Goal: Task Accomplishment & Management: Use online tool/utility

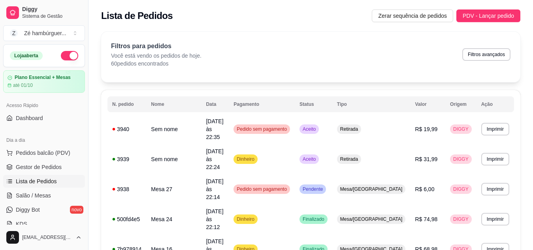
scroll to position [111, 0]
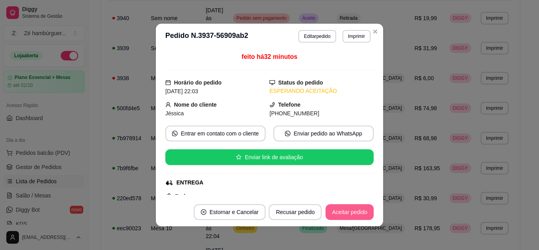
click at [353, 214] on button "Aceitar pedido" at bounding box center [350, 212] width 48 height 16
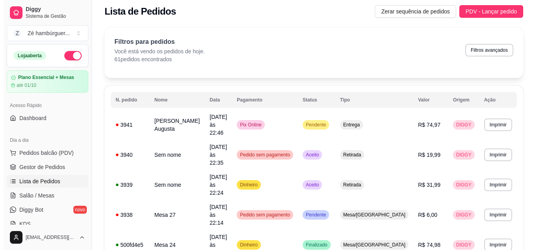
scroll to position [0, 0]
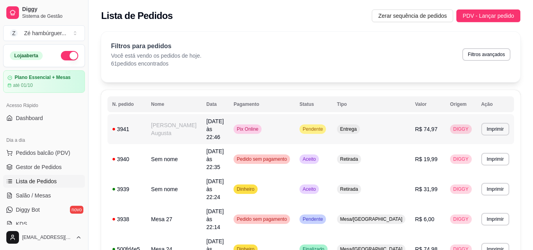
click at [324, 126] on span "Pendente" at bounding box center [312, 129] width 23 height 6
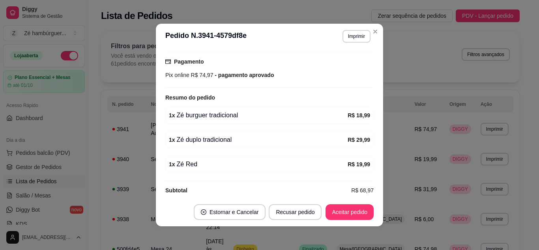
scroll to position [213, 0]
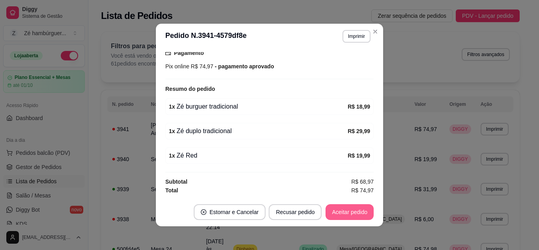
click at [338, 210] on button "Aceitar pedido" at bounding box center [350, 212] width 48 height 16
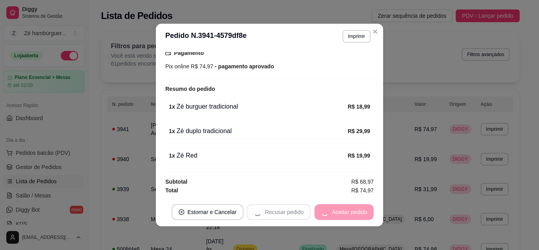
scroll to position [2, 0]
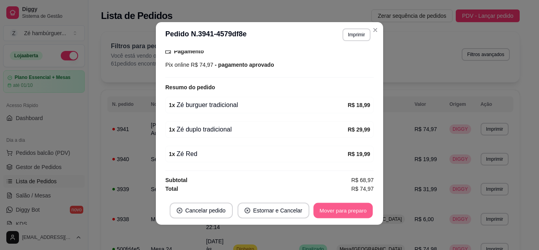
click at [351, 213] on button "Mover para preparo" at bounding box center [342, 210] width 59 height 15
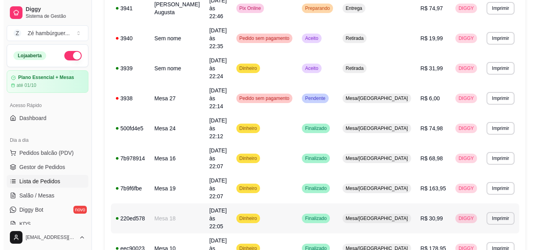
scroll to position [135, 0]
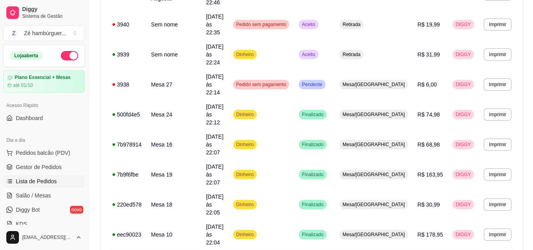
click at [318, 161] on button "Enviar link de avaliação" at bounding box center [266, 157] width 204 height 15
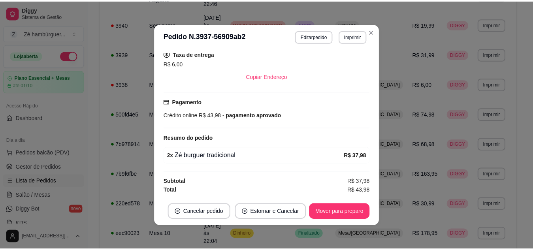
scroll to position [2, 0]
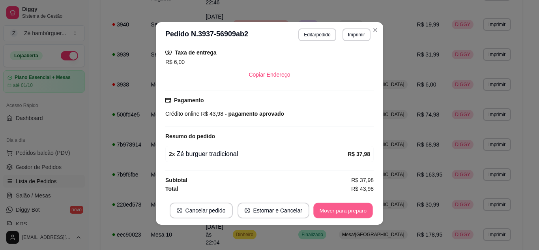
click at [338, 203] on button "Mover para preparo" at bounding box center [342, 210] width 59 height 15
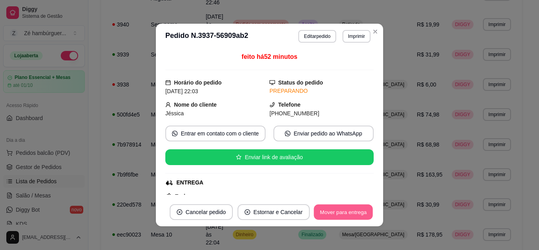
click at [345, 208] on button "Mover para entrega" at bounding box center [343, 211] width 59 height 15
click at [346, 214] on button "Mover para finalizado" at bounding box center [341, 212] width 66 height 16
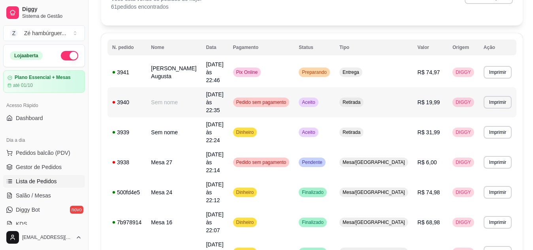
scroll to position [0, 0]
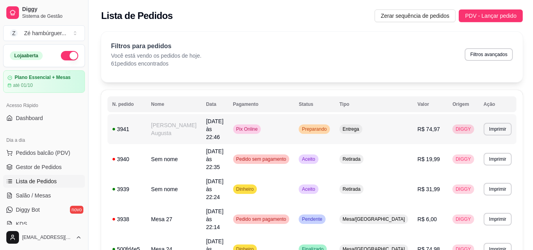
click at [321, 122] on td "Preparando" at bounding box center [314, 129] width 41 height 30
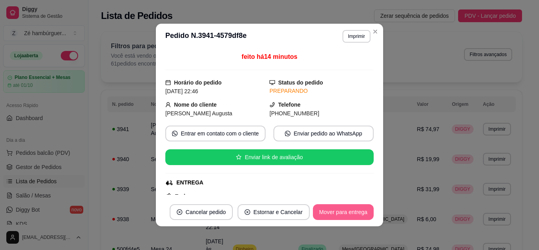
click at [334, 210] on button "Mover para entrega" at bounding box center [343, 212] width 61 height 16
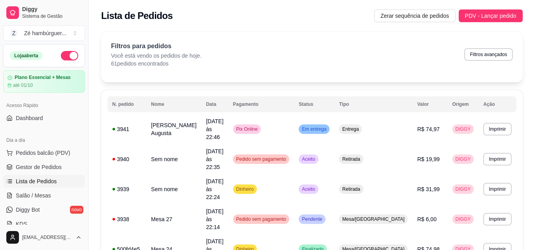
click at [71, 54] on div "Loja aberta" at bounding box center [44, 56] width 81 height 22
click at [328, 126] on span "Em entrega" at bounding box center [314, 129] width 28 height 6
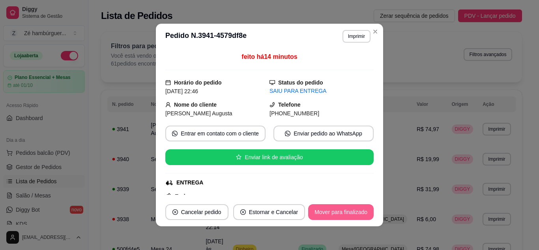
click at [342, 214] on button "Mover para finalizado" at bounding box center [341, 212] width 66 height 16
